Goal: Information Seeking & Learning: Learn about a topic

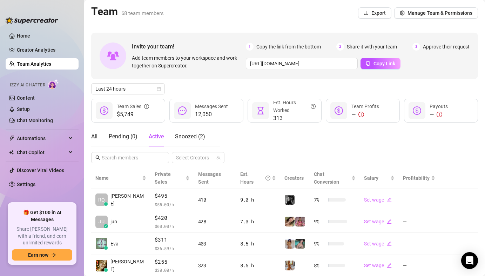
scroll to position [56, 0]
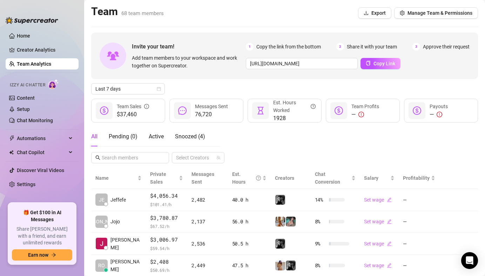
click at [243, 134] on div "All Pending ( 0 ) Active Snoozed ( 4 ) Select Creators" at bounding box center [284, 145] width 387 height 36
click at [141, 88] on span "Last 7 days" at bounding box center [127, 88] width 65 height 11
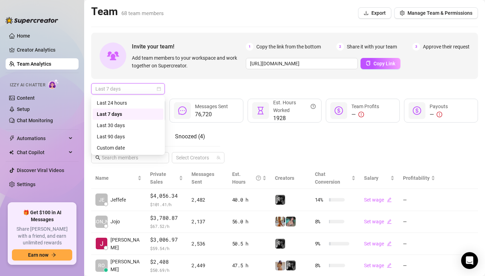
click at [128, 98] on div "Last 24 hours" at bounding box center [128, 102] width 71 height 11
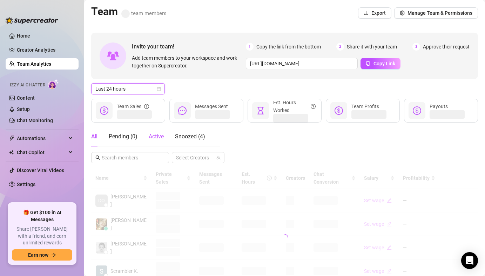
click at [154, 135] on span "Active" at bounding box center [156, 136] width 15 height 7
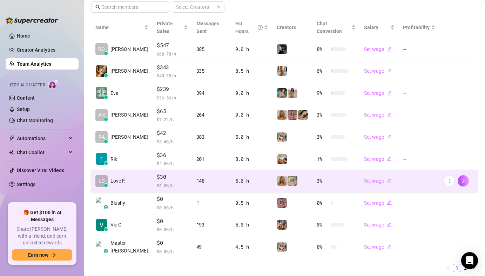
scroll to position [163, 0]
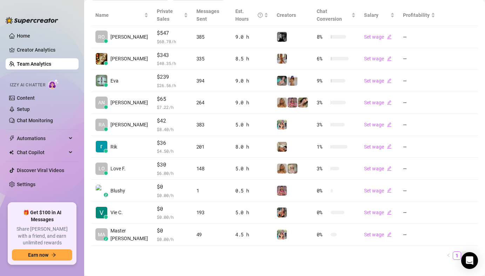
click at [461, 254] on body "Home Creator Analytics Team Analytics Izzy AI Chatter Content Setup Chat Monito…" at bounding box center [242, 138] width 485 height 276
click at [461, 252] on link "2" at bounding box center [465, 255] width 8 height 8
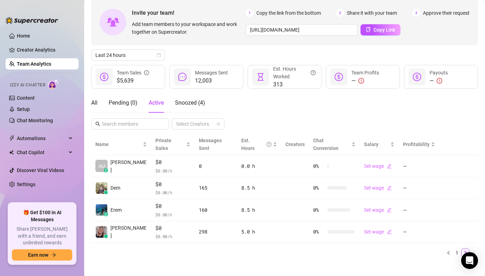
click at [241, 248] on ul "1 2" at bounding box center [284, 252] width 387 height 8
click at [453, 249] on link "1" at bounding box center [457, 253] width 8 height 8
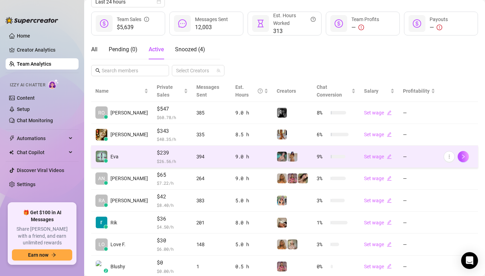
scroll to position [146, 0]
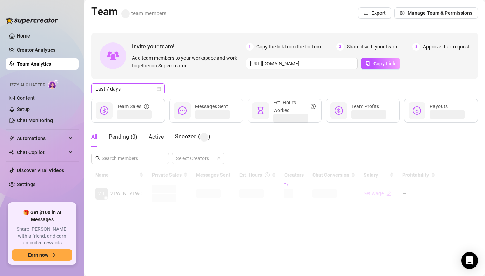
click at [119, 91] on span "Last 7 days" at bounding box center [127, 88] width 65 height 11
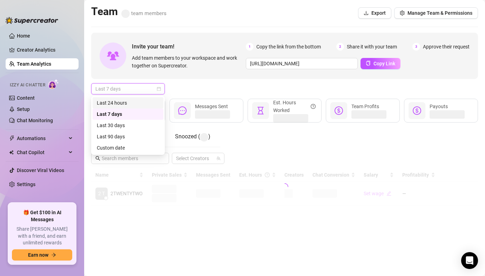
click at [119, 102] on div "Last 24 hours" at bounding box center [128, 103] width 62 height 8
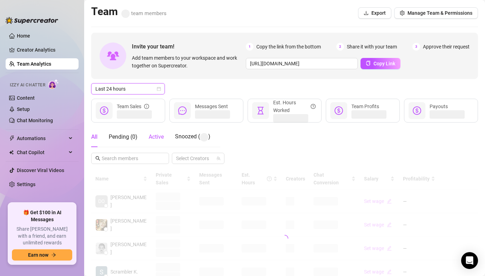
click at [156, 138] on span "Active" at bounding box center [156, 136] width 15 height 7
click at [201, 89] on div "Last 24 hours" at bounding box center [284, 88] width 387 height 11
click at [229, 84] on div "Last 24 hours" at bounding box center [284, 88] width 387 height 11
drag, startPoint x: 229, startPoint y: 84, endPoint x: 206, endPoint y: 82, distance: 22.5
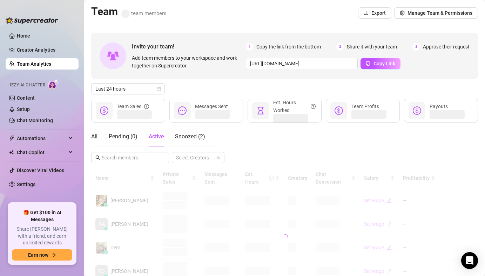
click at [206, 82] on div "Invite your team! Add team members to your workspace and work together on Super…" at bounding box center [284, 238] width 387 height 411
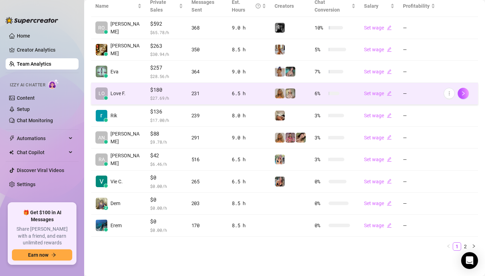
scroll to position [173, 0]
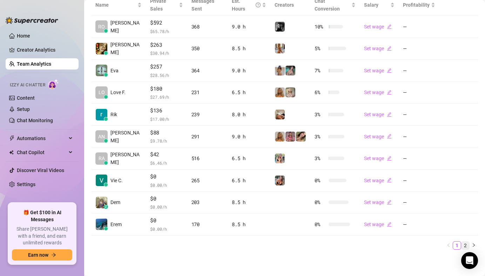
click at [461, 245] on link "2" at bounding box center [465, 245] width 8 height 8
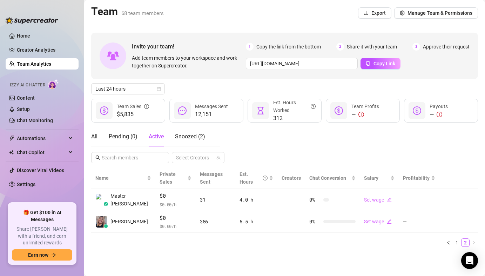
scroll to position [0, 0]
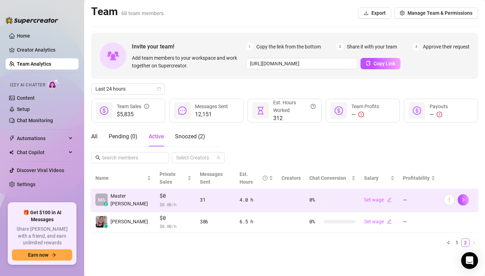
drag, startPoint x: 458, startPoint y: 235, endPoint x: 213, endPoint y: 200, distance: 247.9
click at [458, 238] on link "1" at bounding box center [457, 242] width 8 height 8
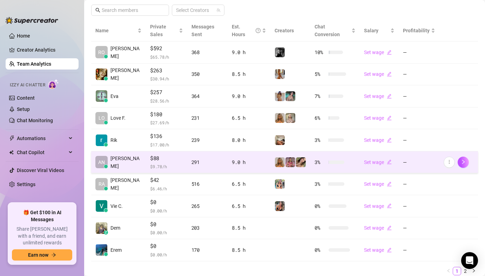
scroll to position [153, 0]
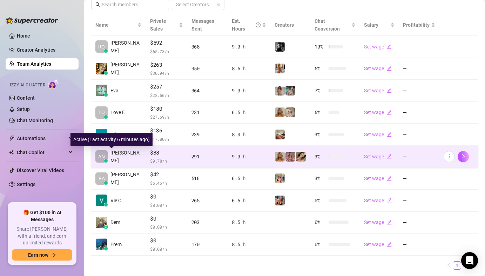
click at [111, 156] on span "[PERSON_NAME]" at bounding box center [125, 156] width 31 height 15
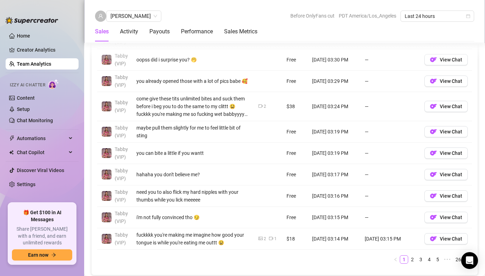
scroll to position [585, 0]
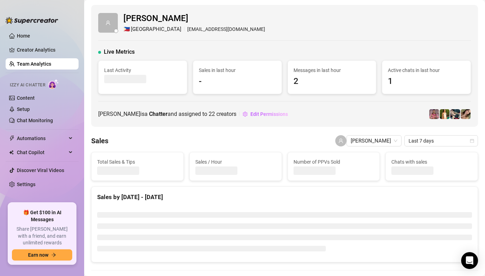
click at [31, 67] on link "Team Analytics" at bounding box center [34, 64] width 34 height 6
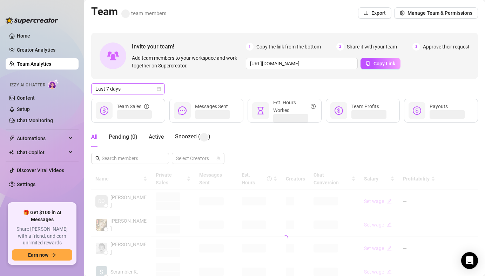
click at [104, 87] on span "Last 7 days" at bounding box center [127, 88] width 65 height 11
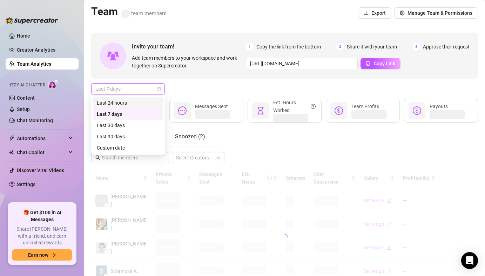
click at [117, 104] on div "Last 24 hours" at bounding box center [128, 103] width 62 height 8
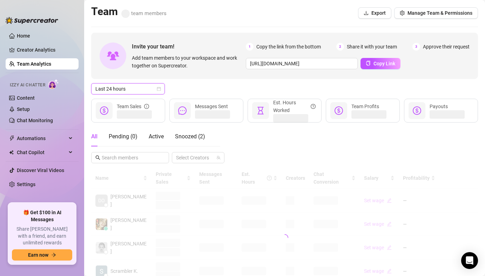
click at [164, 138] on div "All Pending ( 0 ) Active Snoozed ( 2 )" at bounding box center [148, 137] width 114 height 20
click at [162, 133] on div "Active" at bounding box center [156, 136] width 15 height 8
click at [198, 89] on div "Last 24 hours" at bounding box center [284, 88] width 387 height 11
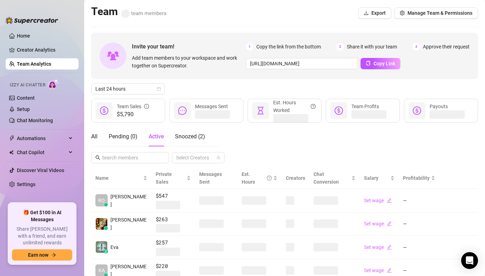
drag, startPoint x: 213, startPoint y: 86, endPoint x: 206, endPoint y: 85, distance: 6.7
click at [206, 85] on div "Last 24 hours" at bounding box center [284, 88] width 387 height 11
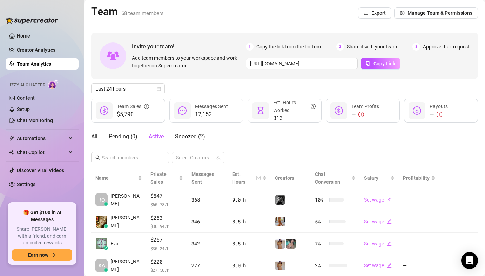
click at [189, 80] on div "Invite your team! Add team members to your workspace and work together on Super…" at bounding box center [284, 230] width 387 height 395
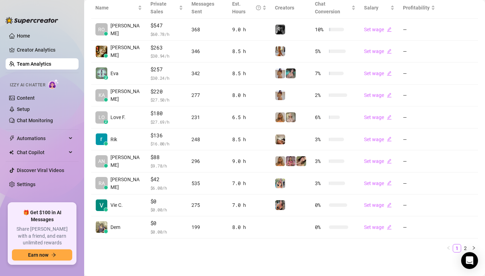
scroll to position [173, 0]
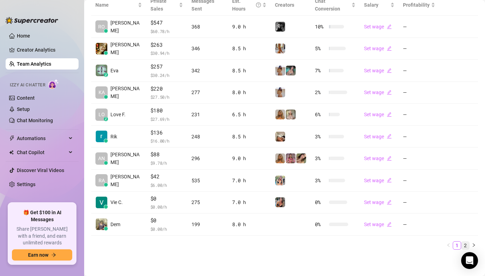
click at [456, 242] on ul "1 2" at bounding box center [284, 245] width 387 height 8
click at [461, 241] on link "2" at bounding box center [465, 245] width 8 height 8
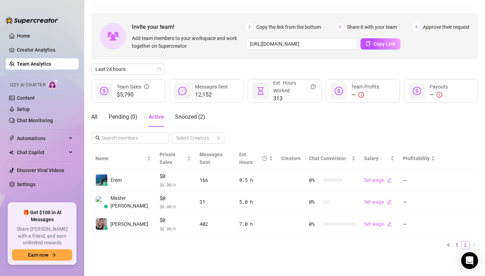
scroll to position [12, 0]
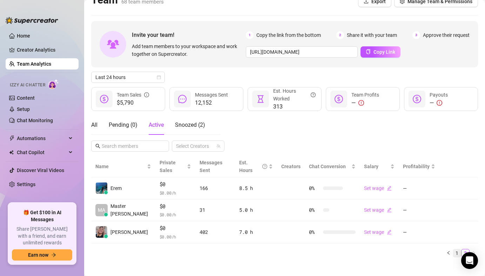
click at [453, 249] on link "1" at bounding box center [457, 253] width 8 height 8
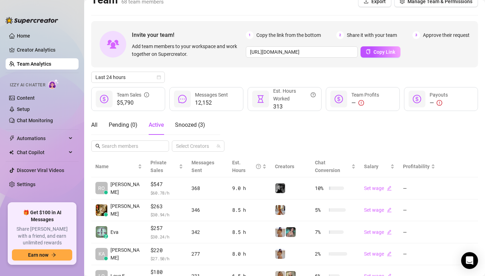
click at [275, 121] on div "All Pending ( 0 ) Active Snoozed ( 3 ) Select Creators" at bounding box center [284, 133] width 387 height 36
click at [282, 123] on div "All Pending ( 0 ) Active Snoozed ( 3 ) Select Creators" at bounding box center [284, 133] width 387 height 36
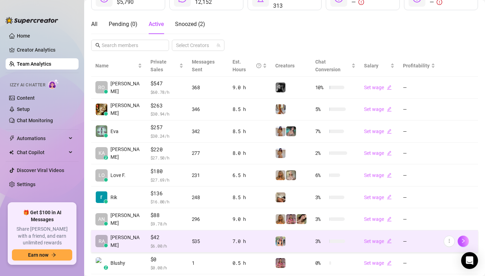
scroll to position [168, 0]
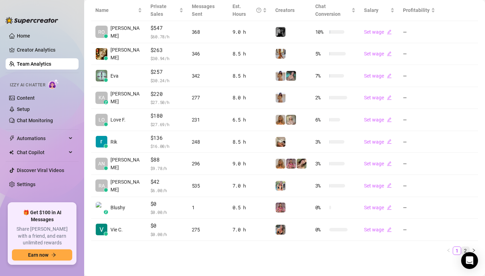
click at [462, 249] on link "2" at bounding box center [465, 250] width 8 height 8
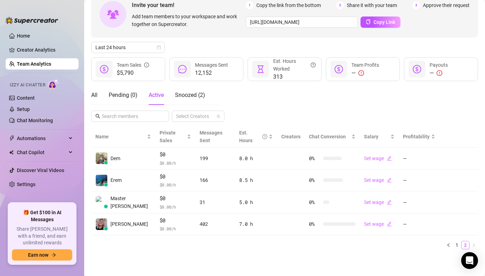
scroll to position [34, 0]
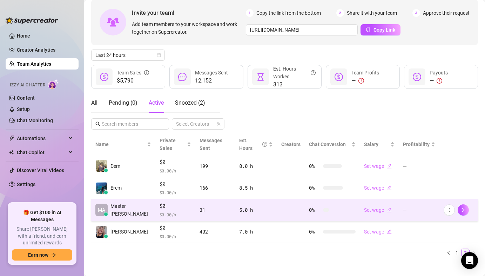
click at [101, 206] on span "MA" at bounding box center [101, 210] width 7 height 8
